Goal: Task Accomplishment & Management: Use online tool/utility

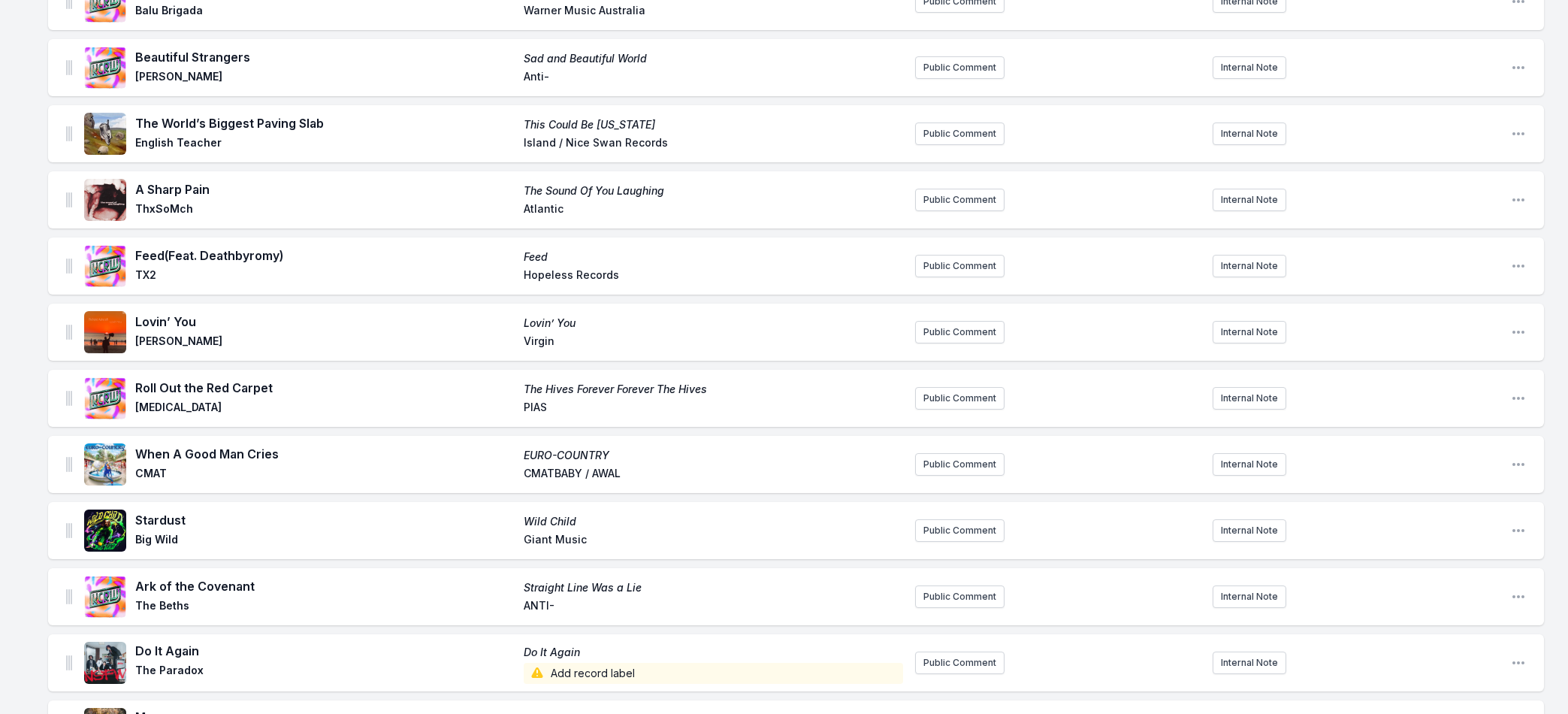
scroll to position [1983, 0]
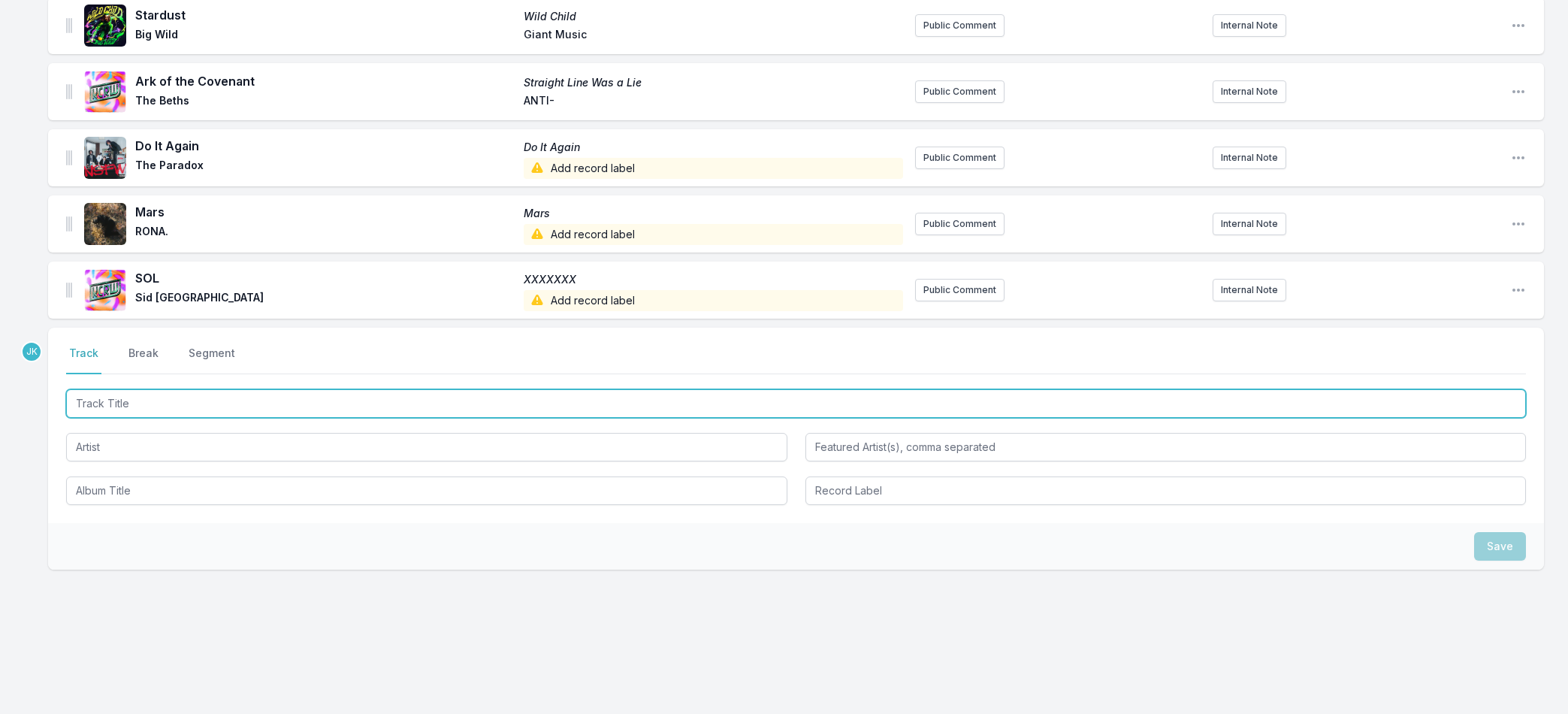
paste input "double luxury"
type input "double luxury"
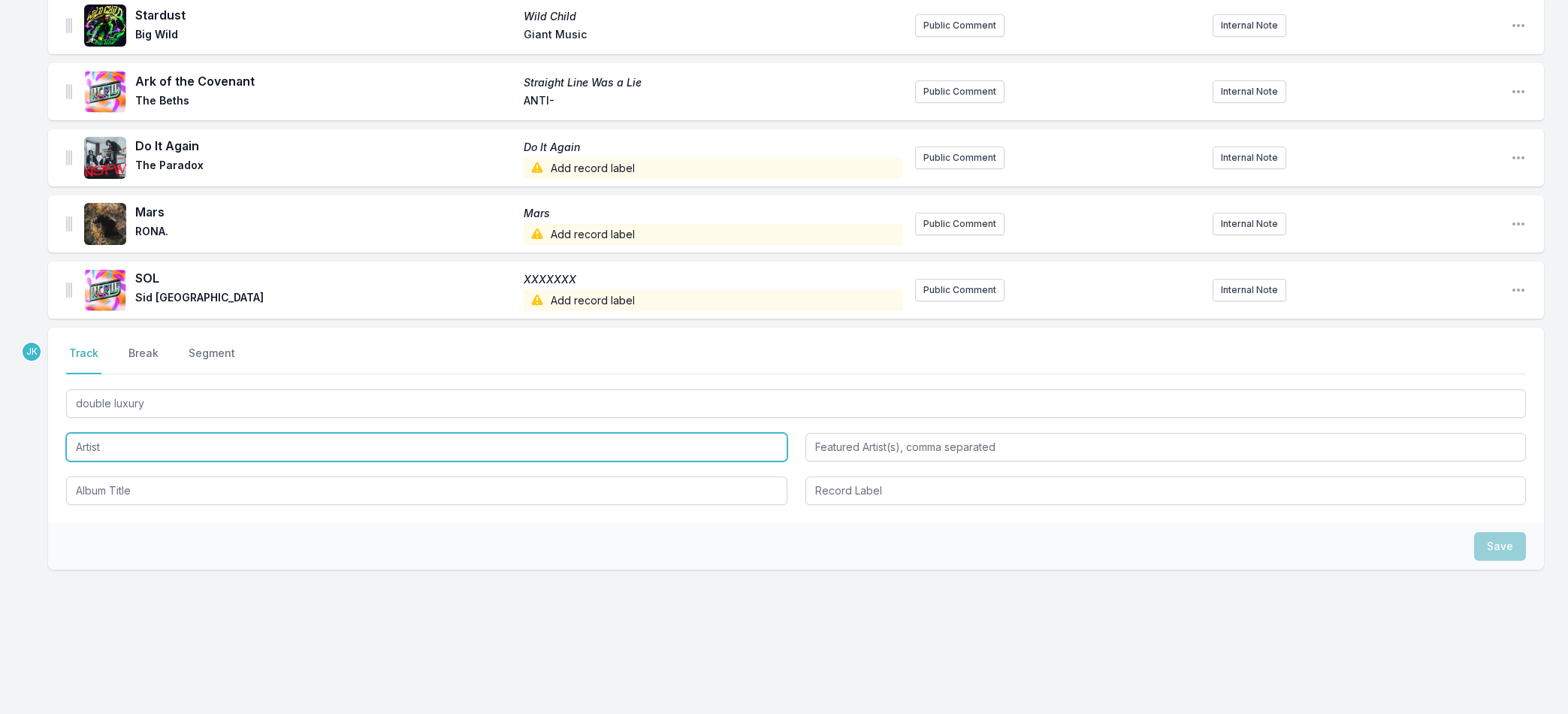
click at [92, 444] on input "Artist" at bounding box center [427, 447] width 721 height 29
paste input "salute"
type input "salute"
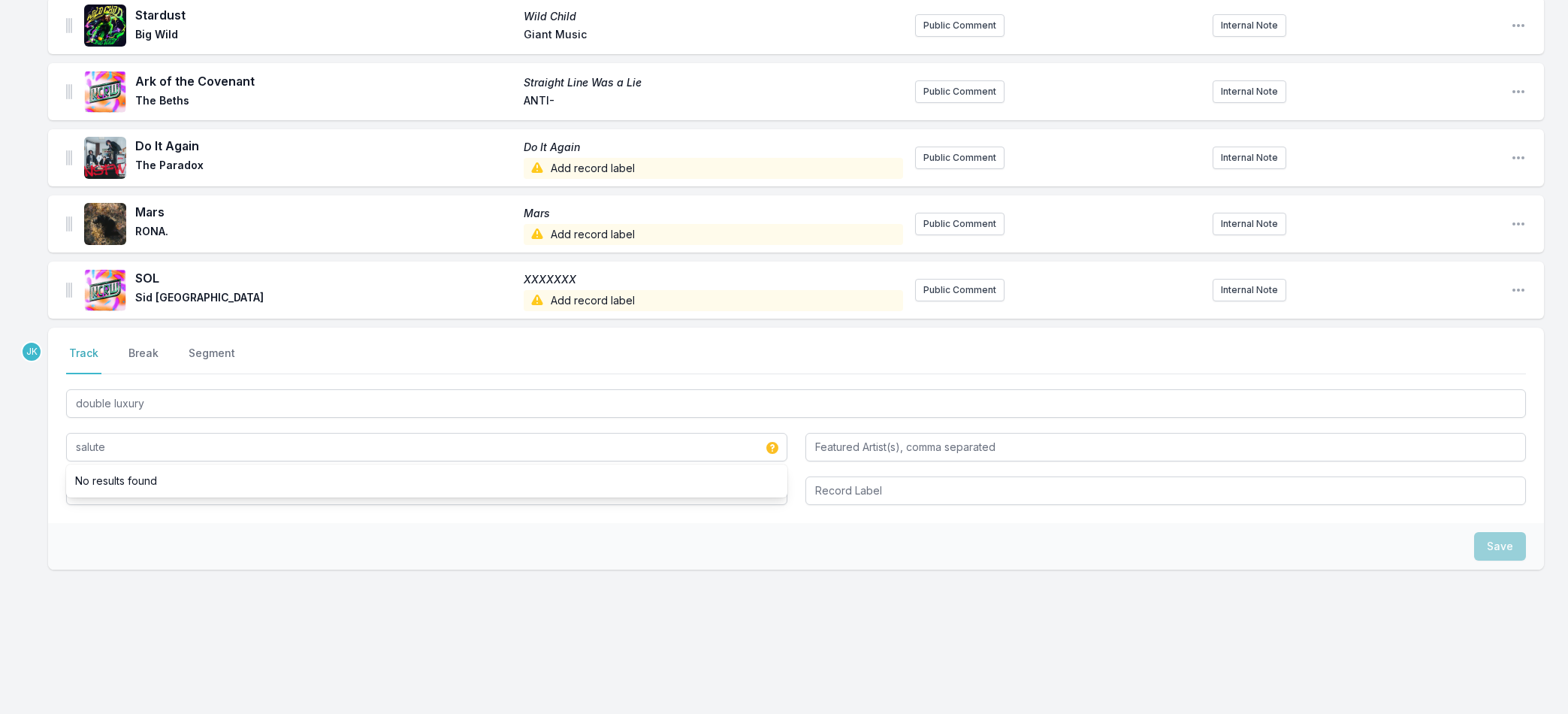
click at [105, 509] on div "Select a tab Track Break Segment Track Break Segment double luxury salute No re…" at bounding box center [796, 425] width 1496 height 196
click at [105, 490] on input "Album Title" at bounding box center [427, 491] width 721 height 29
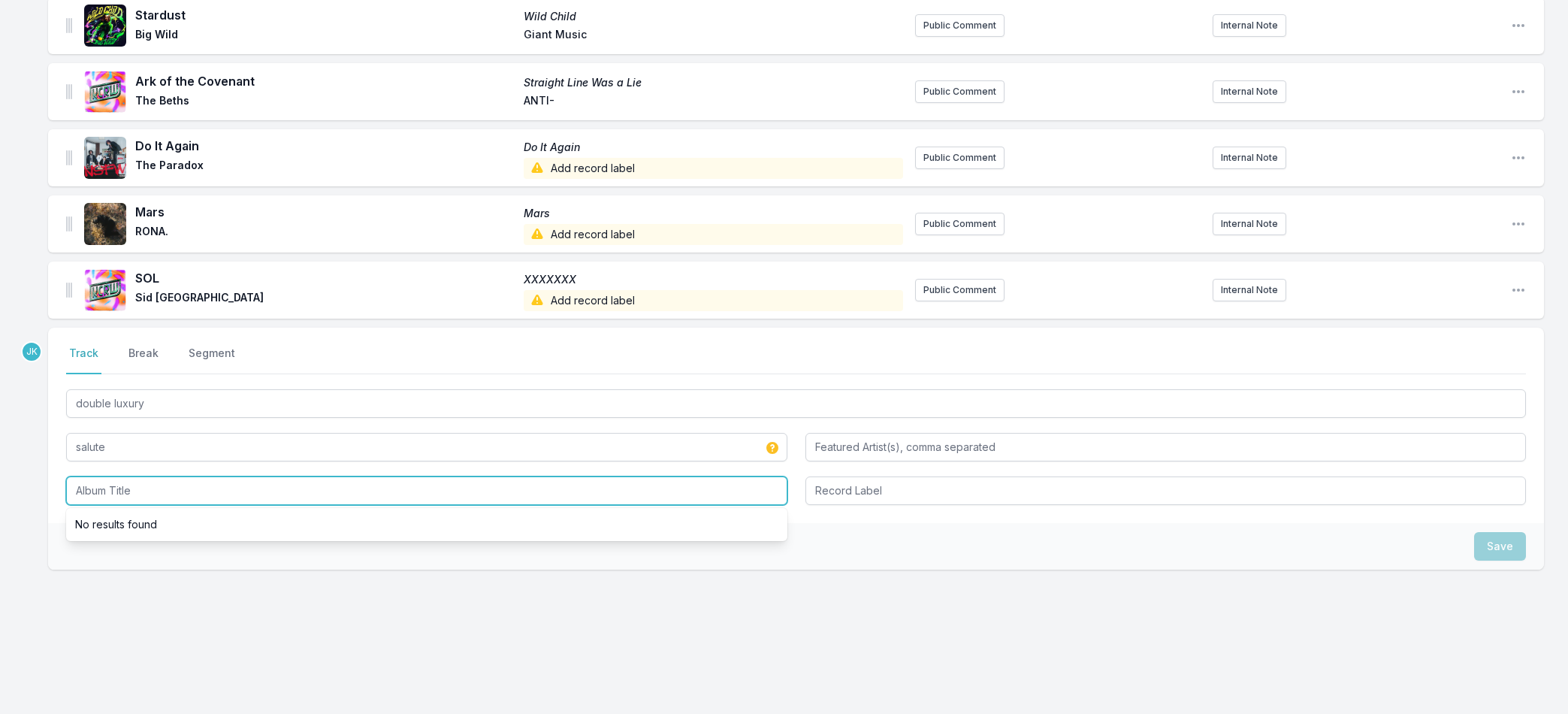
paste input "double luxury"
type input "double luxury"
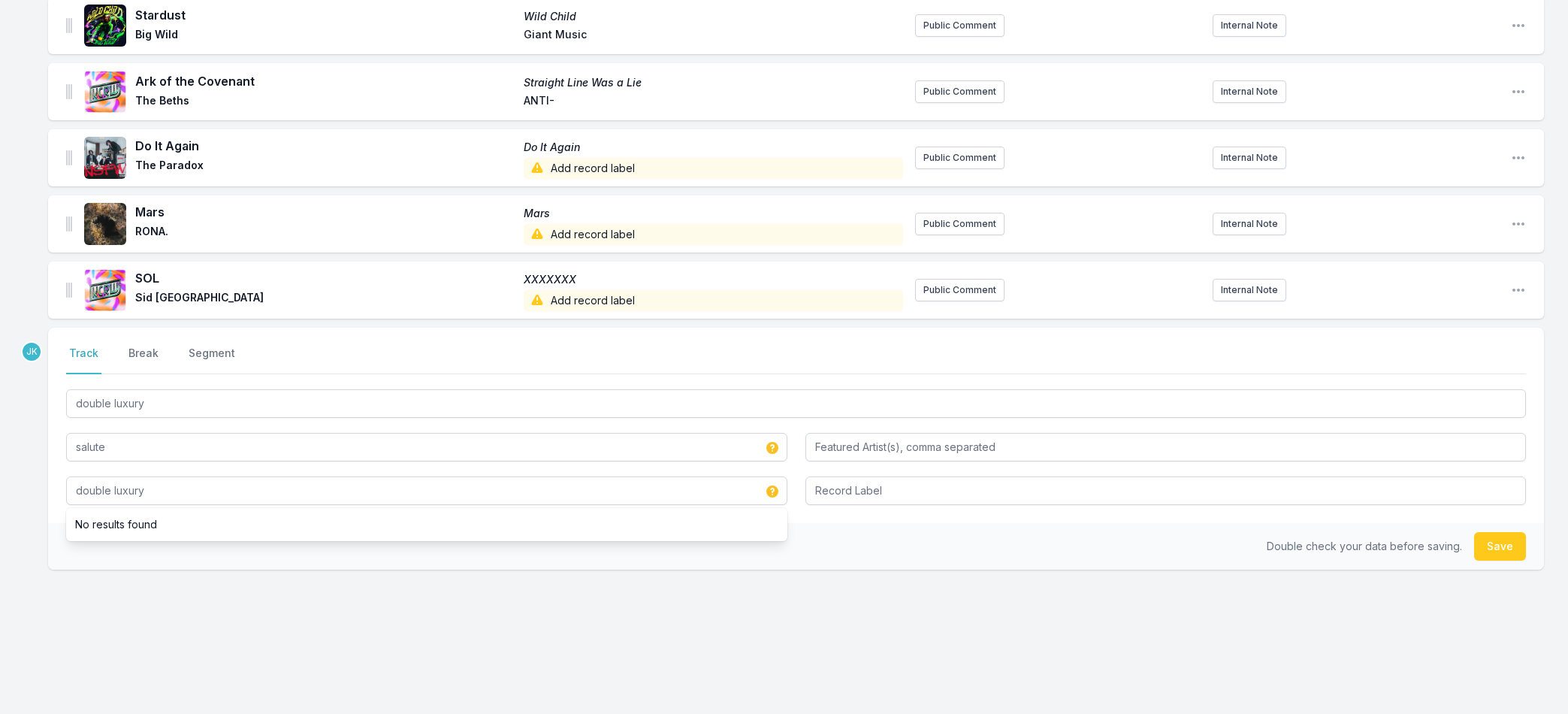
click at [1500, 533] on button "Save" at bounding box center [1500, 546] width 52 height 29
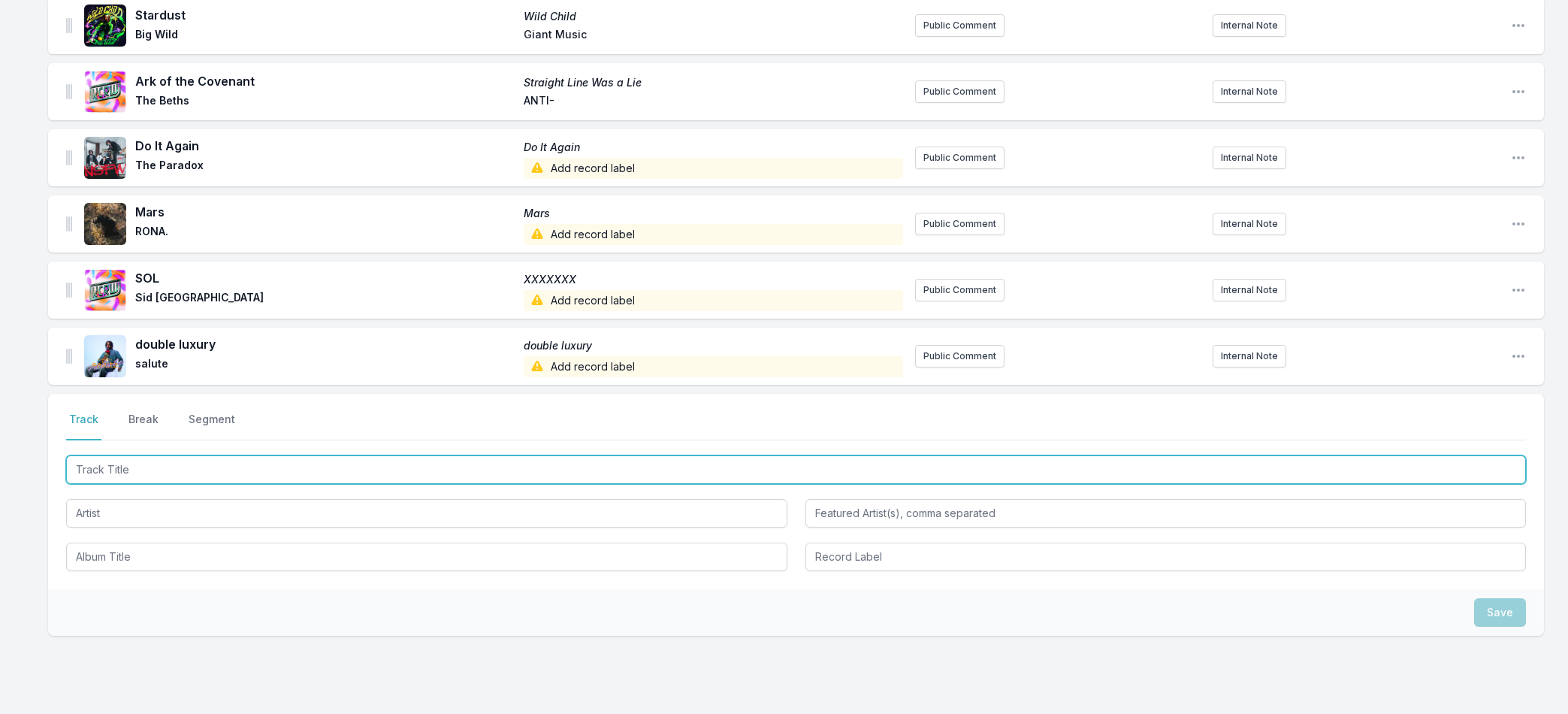
click at [101, 465] on input "Track Title" at bounding box center [796, 469] width 1460 height 29
paste input "Chateau Blues"
type input "Chateau Blues"
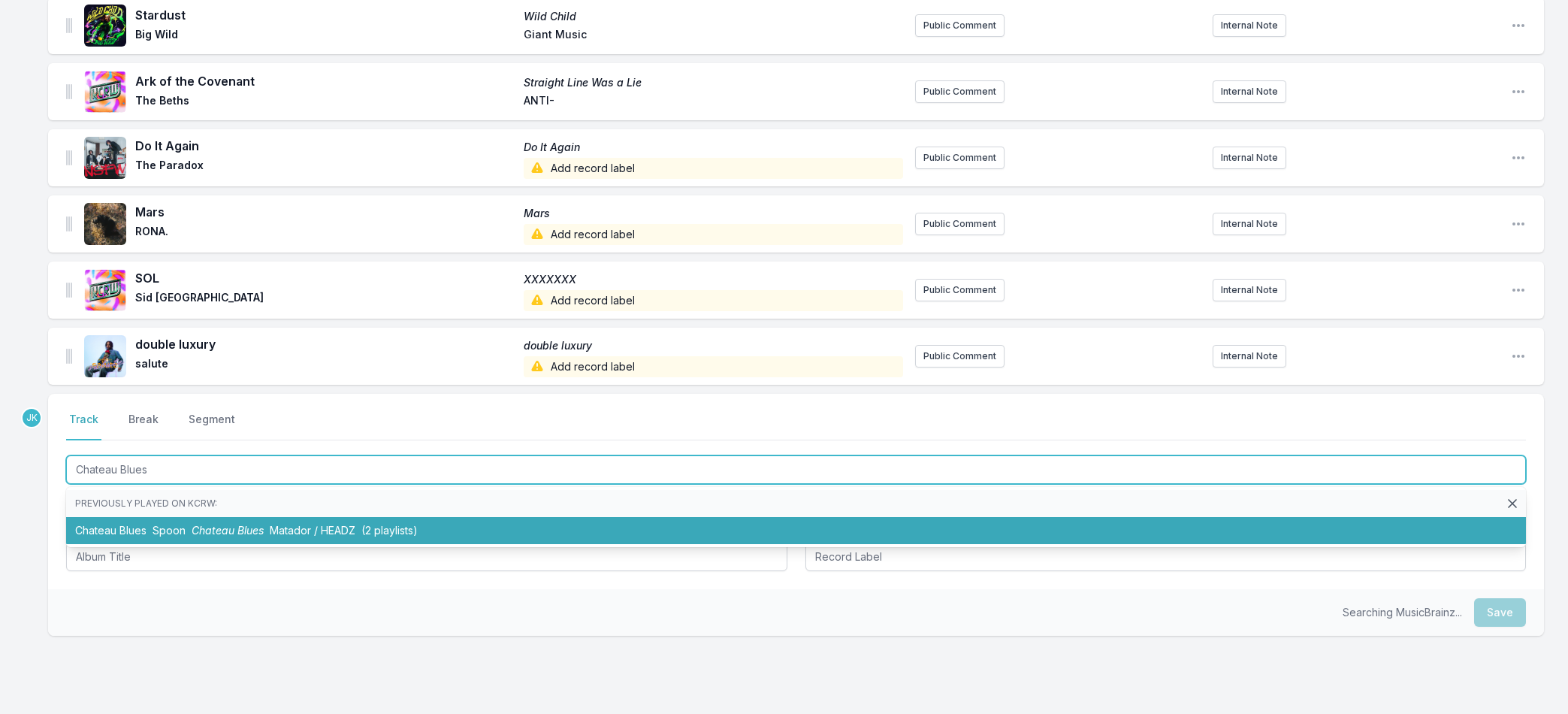
click at [156, 530] on span "Spoon" at bounding box center [170, 530] width 33 height 13
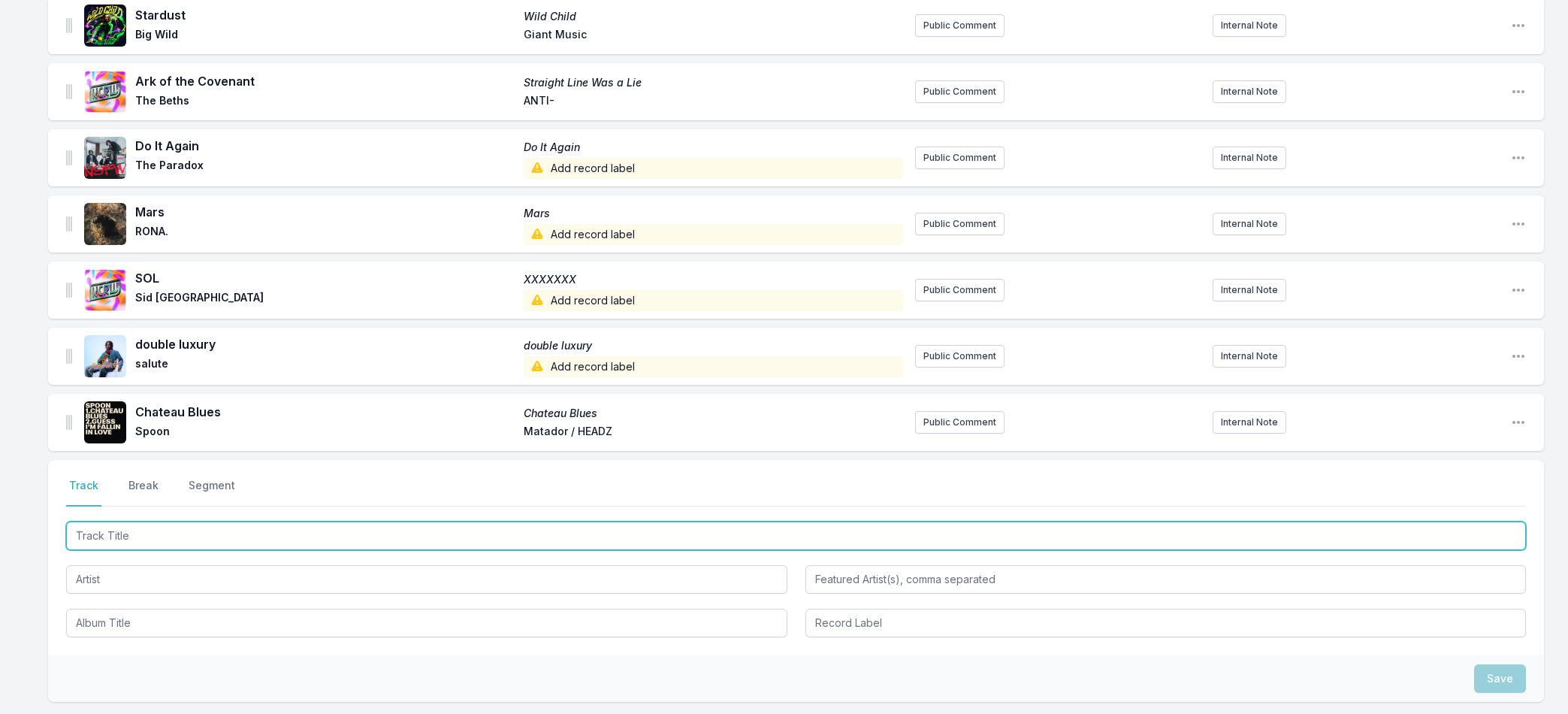
paste input "In Memory of a Dream"
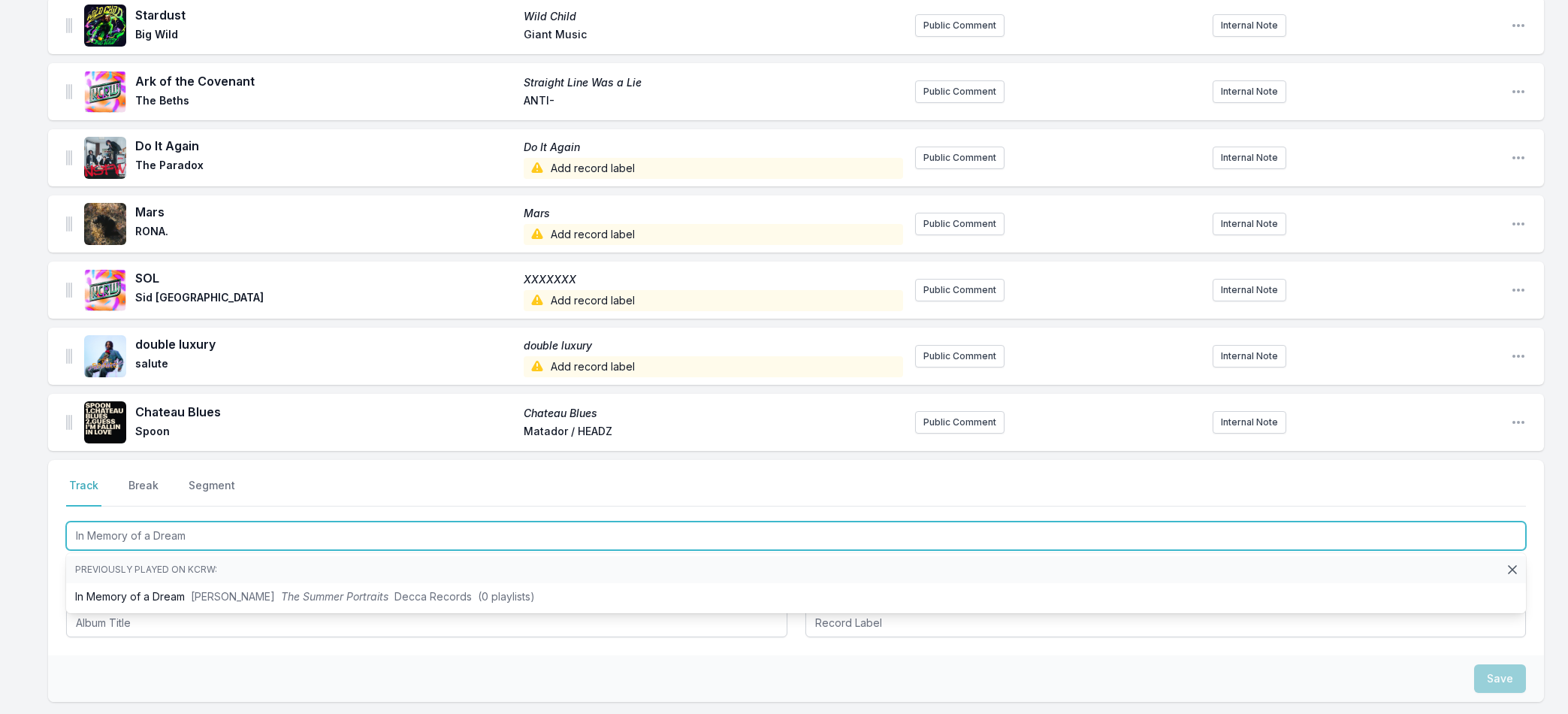
type input "In Memory of a Dream"
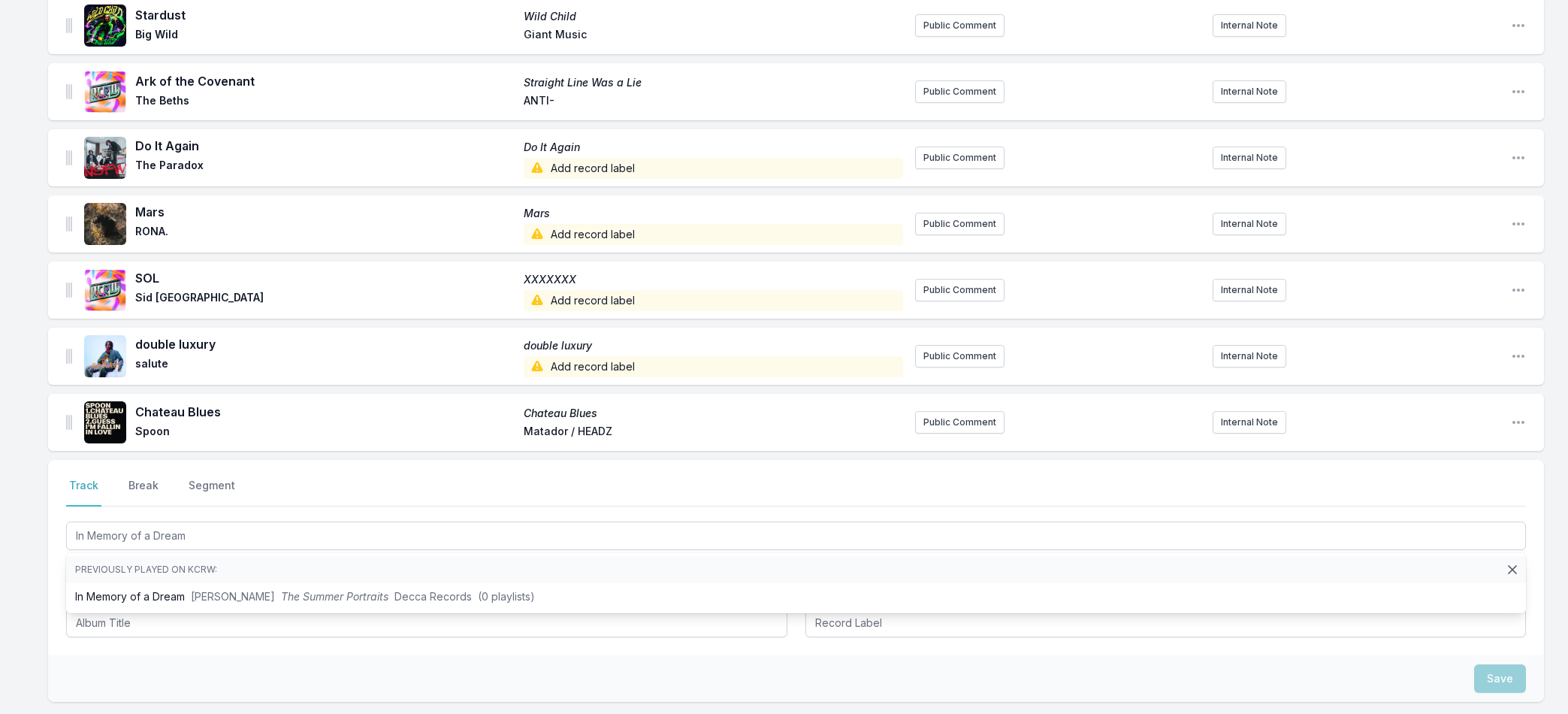
click at [172, 644] on div "Select a tab Track Break Segment Track Break Segment In Memory of a Dream Previ…" at bounding box center [796, 557] width 1496 height 196
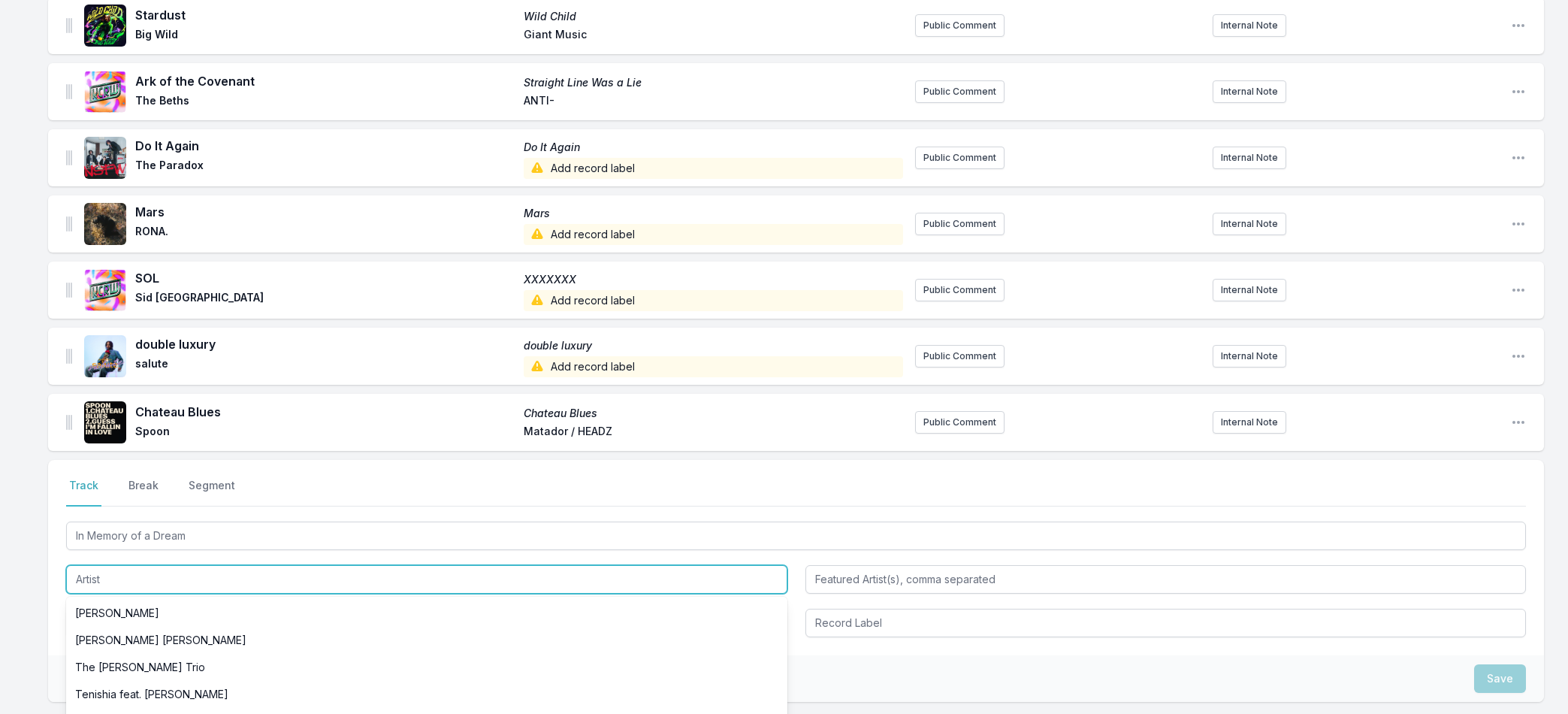
click at [126, 580] on input "Artist" at bounding box center [427, 579] width 721 height 29
paste input "[PERSON_NAME] [PERSON_NAME]"
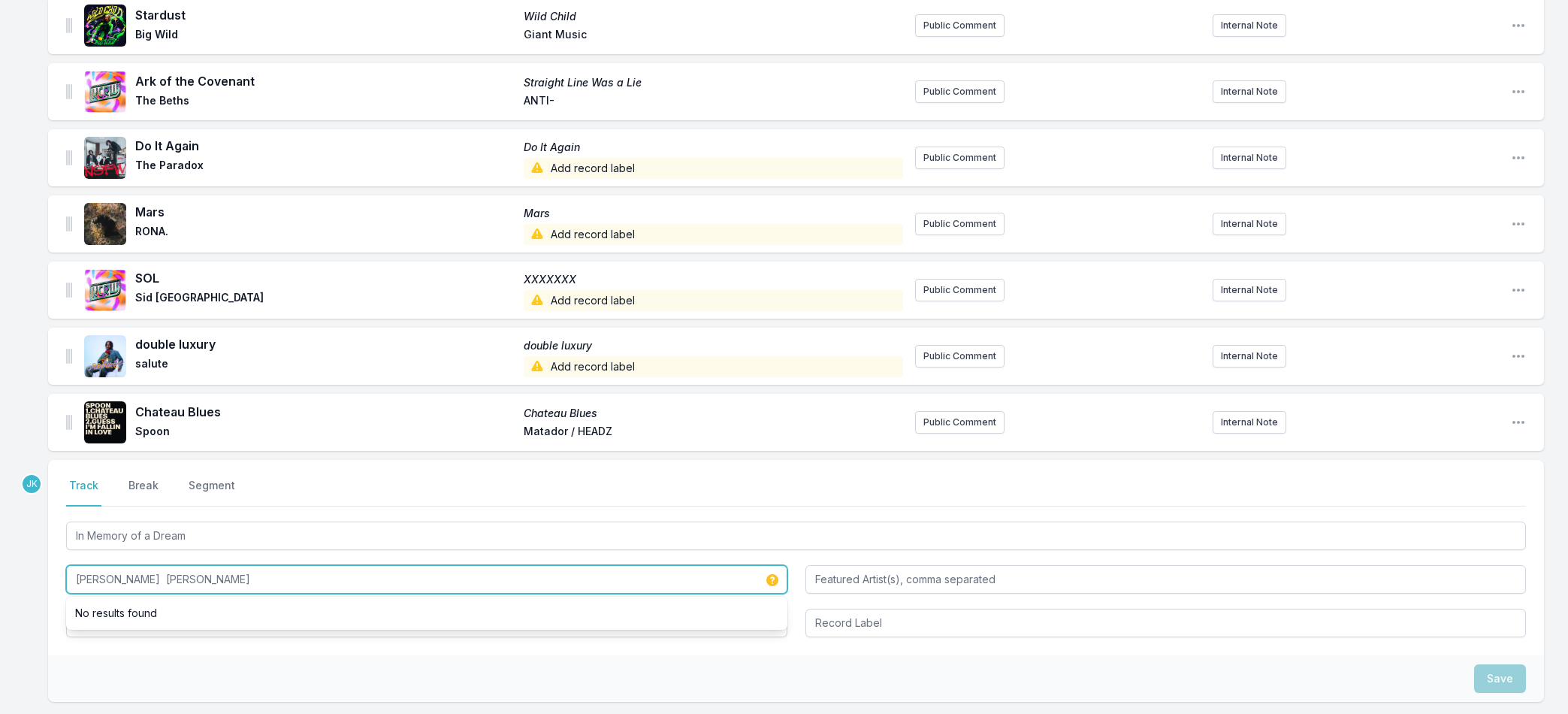
type input "[PERSON_NAME] [PERSON_NAME]"
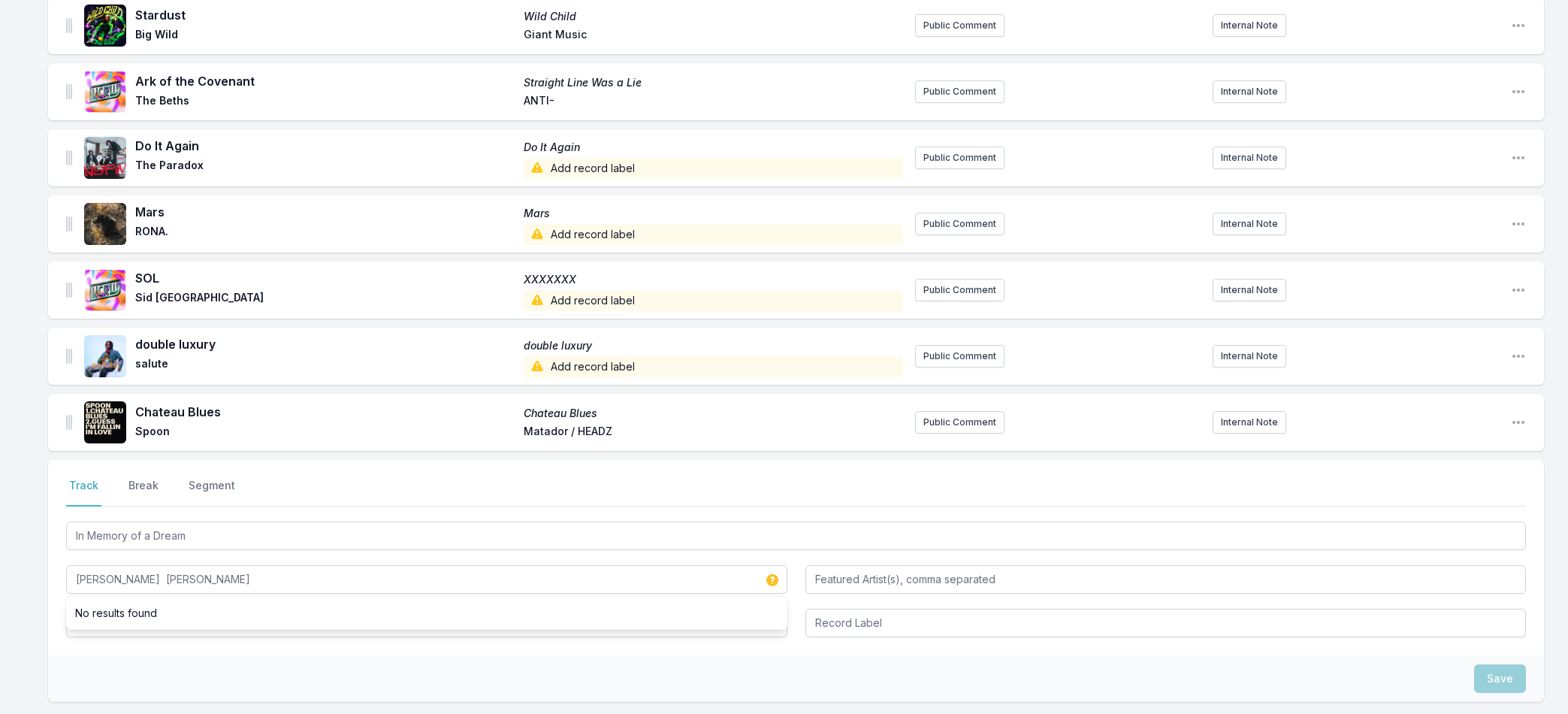
drag, startPoint x: 223, startPoint y: 671, endPoint x: 212, endPoint y: 657, distance: 17.8
click at [223, 671] on div "Save" at bounding box center [796, 679] width 1496 height 46
click at [186, 624] on input "Album Title" at bounding box center [427, 622] width 721 height 29
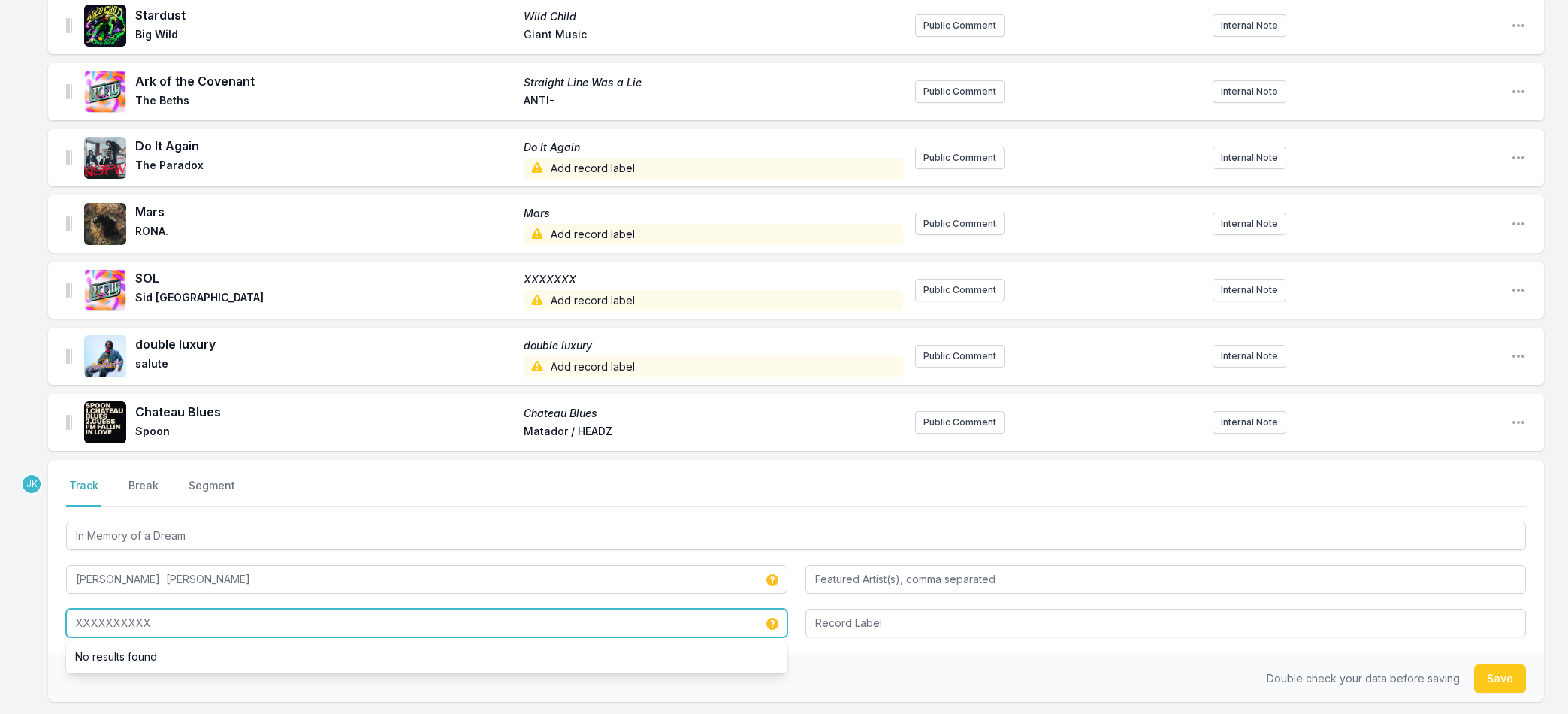
type input "XXXXXXXXXX"
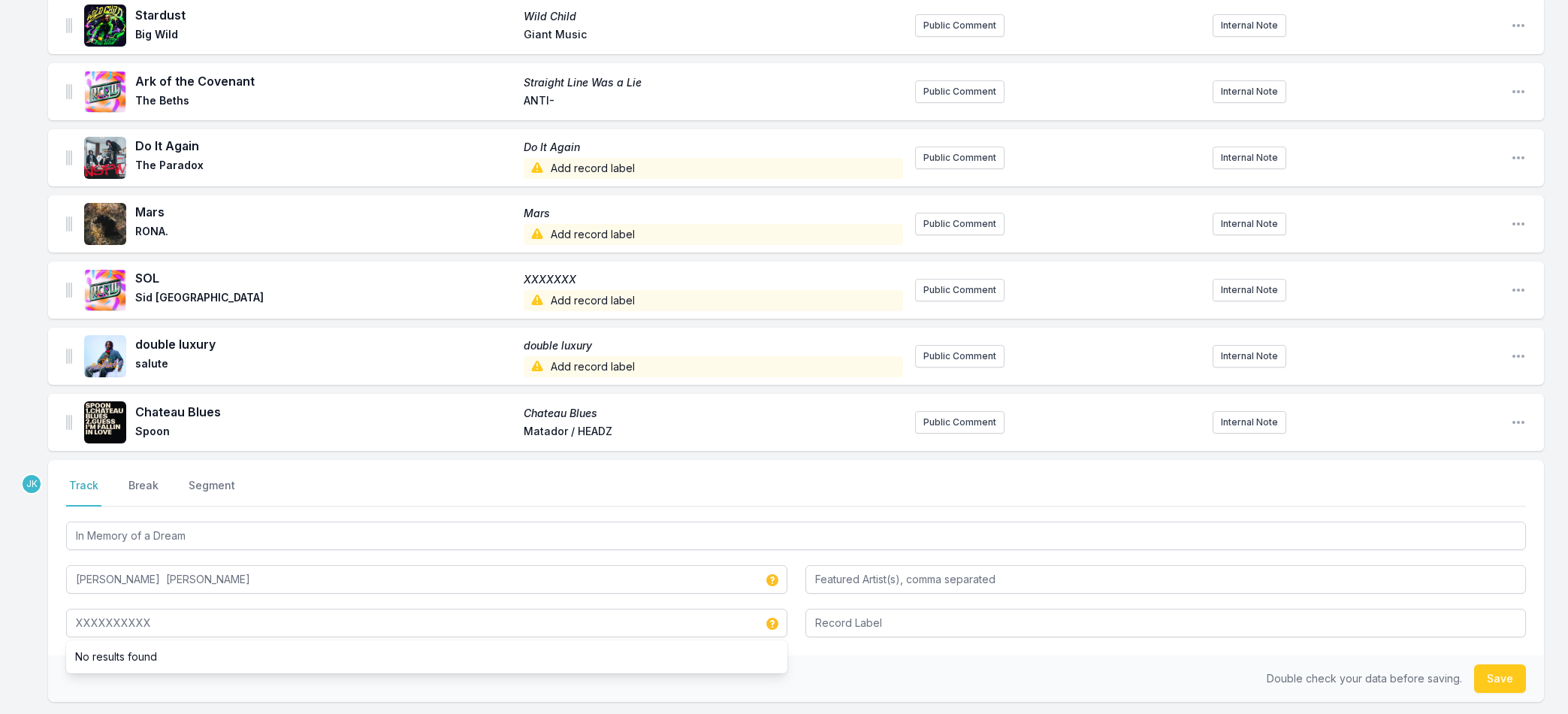
click at [1498, 676] on button "Save" at bounding box center [1500, 678] width 52 height 29
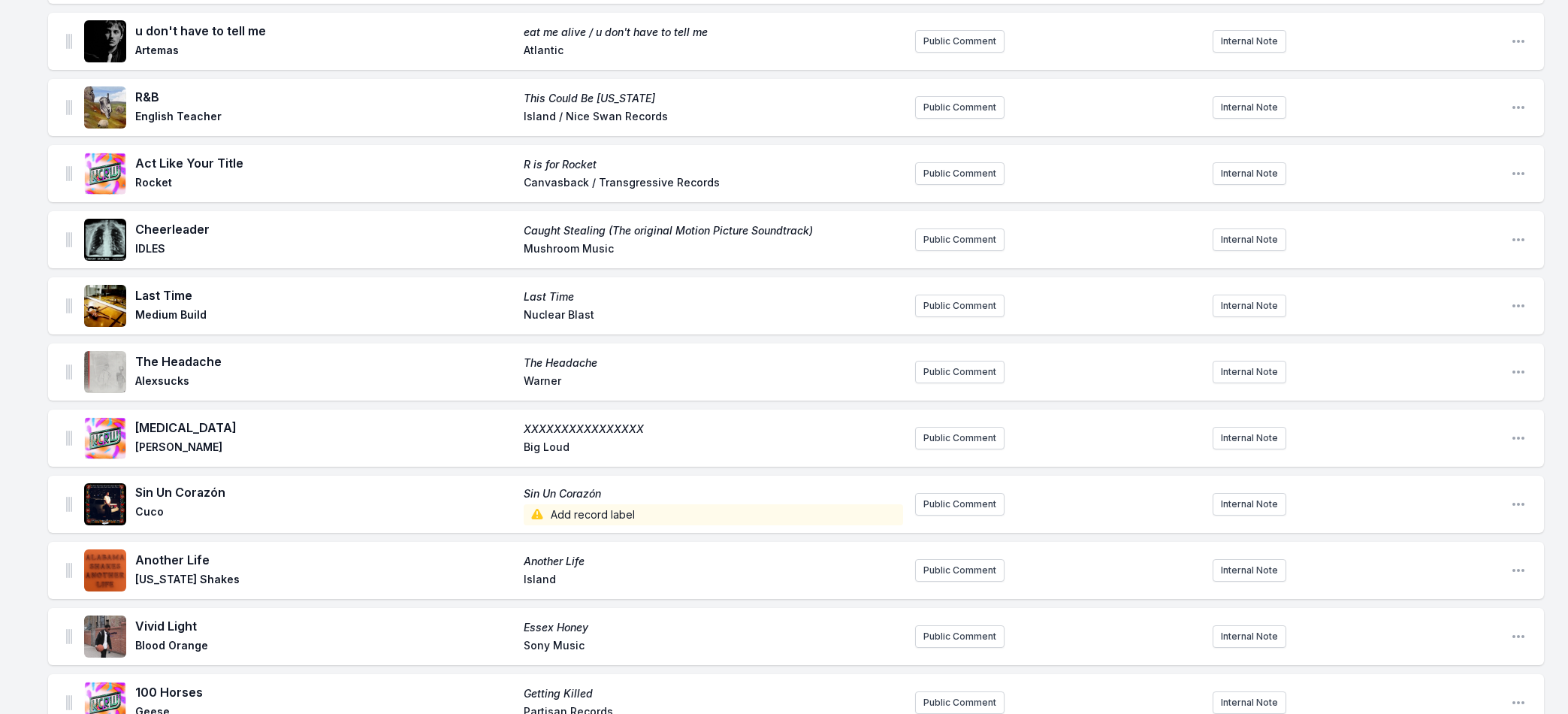
scroll to position [392, 0]
